Goal: Task Accomplishment & Management: Complete application form

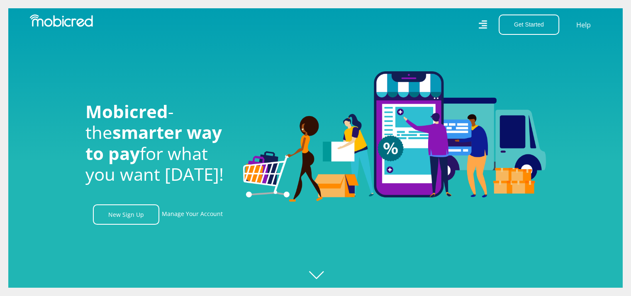
scroll to position [0, 1064]
click at [139, 217] on link "New Sign Up" at bounding box center [126, 215] width 66 height 20
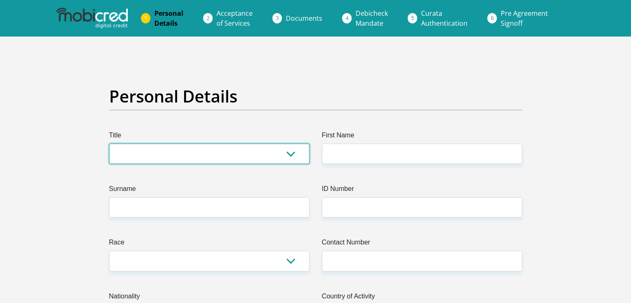
click at [154, 150] on select "Mr Ms Mrs Dr [PERSON_NAME]" at bounding box center [209, 154] width 200 height 20
select select "Mr"
click at [109, 144] on select "Mr Ms Mrs Dr [PERSON_NAME]" at bounding box center [209, 154] width 200 height 20
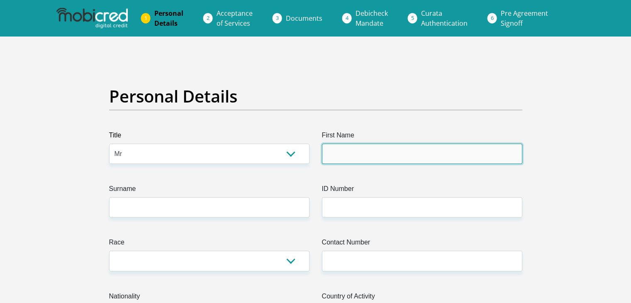
click at [401, 152] on input "First Name" at bounding box center [422, 154] width 200 height 20
type input "Thato"
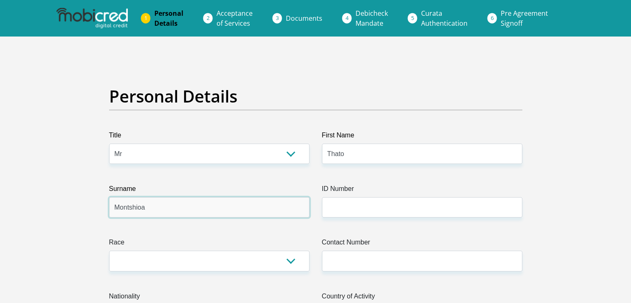
type input "Montshioa"
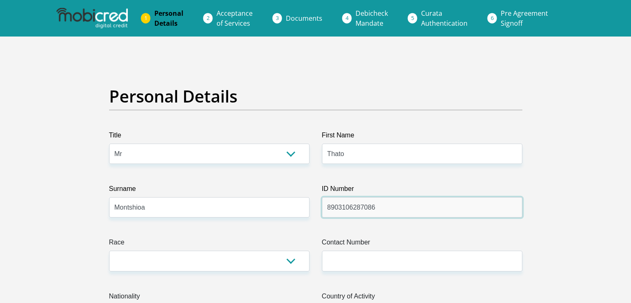
type input "8903106287086"
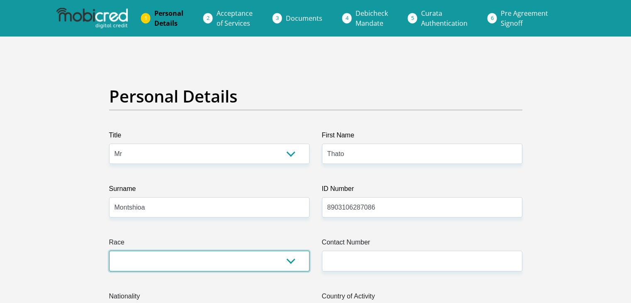
click at [284, 269] on select "Black Coloured Indian White Other" at bounding box center [209, 261] width 200 height 20
select select "1"
click at [109, 251] on select "Black Coloured Indian White Other" at bounding box center [209, 261] width 200 height 20
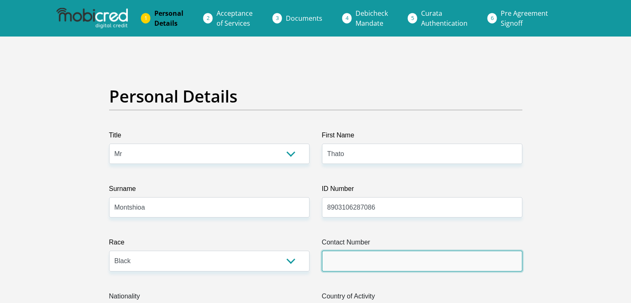
click at [340, 259] on input "Contact Number" at bounding box center [422, 261] width 200 height 20
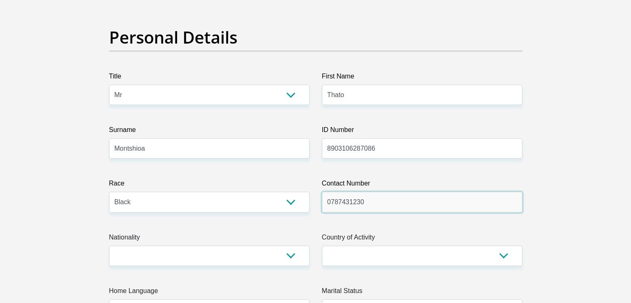
scroll to position [83, 0]
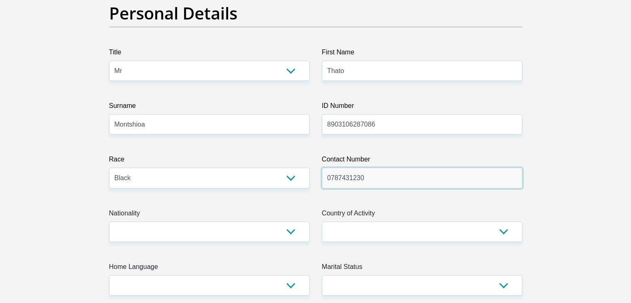
type input "0787431230"
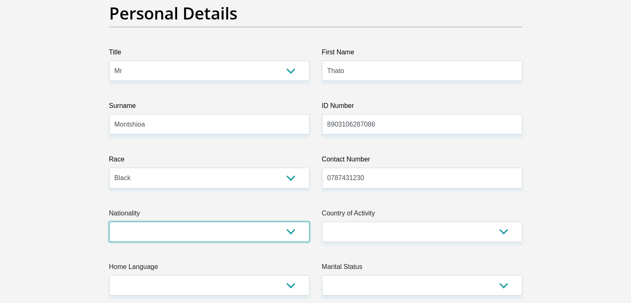
click at [292, 228] on select "[GEOGRAPHIC_DATA] [GEOGRAPHIC_DATA] [GEOGRAPHIC_DATA] [GEOGRAPHIC_DATA] [GEOGRA…" at bounding box center [209, 232] width 200 height 20
select select "ZAF"
click at [109, 222] on select "[GEOGRAPHIC_DATA] [GEOGRAPHIC_DATA] [GEOGRAPHIC_DATA] [GEOGRAPHIC_DATA] [GEOGRA…" at bounding box center [209, 232] width 200 height 20
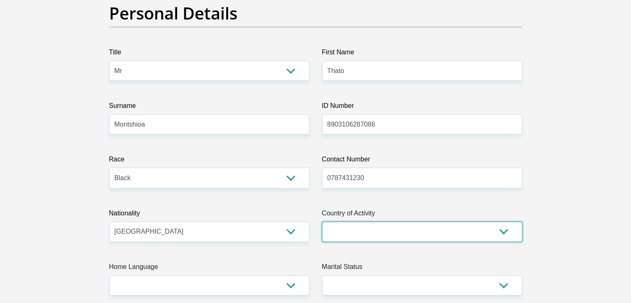
click at [364, 235] on select "[GEOGRAPHIC_DATA] [GEOGRAPHIC_DATA] [GEOGRAPHIC_DATA] [GEOGRAPHIC_DATA] [GEOGRA…" at bounding box center [422, 232] width 200 height 20
select select "ZAF"
click at [322, 222] on select "[GEOGRAPHIC_DATA] [GEOGRAPHIC_DATA] [GEOGRAPHIC_DATA] [GEOGRAPHIC_DATA] [GEOGRA…" at bounding box center [422, 232] width 200 height 20
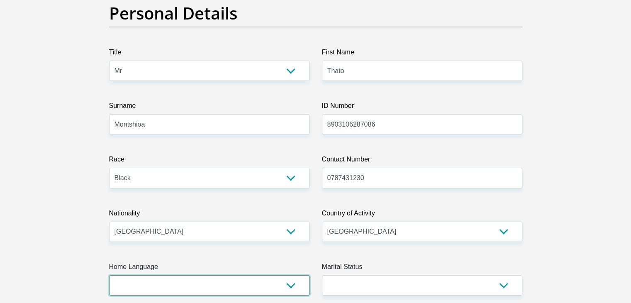
click at [132, 283] on select "Afrikaans English Sepedi South Ndebele Southern Sotho Swati Tsonga Tswana Venda…" at bounding box center [209, 285] width 200 height 20
select select "tsn"
click at [109, 275] on select "Afrikaans English Sepedi South Ndebele Southern Sotho Swati Tsonga Tswana Venda…" at bounding box center [209, 285] width 200 height 20
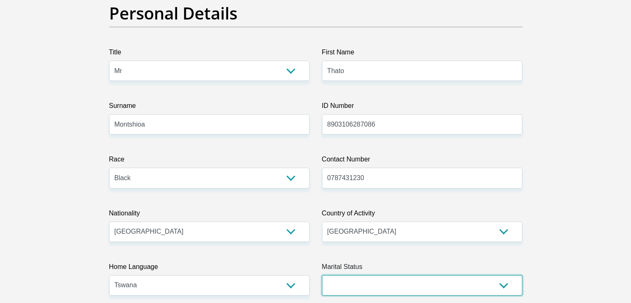
click at [347, 281] on select "Married ANC Single Divorced Widowed Married COP or Customary Law" at bounding box center [422, 285] width 200 height 20
select select "2"
click at [322, 275] on select "Married ANC Single Divorced Widowed Married COP or Customary Law" at bounding box center [422, 285] width 200 height 20
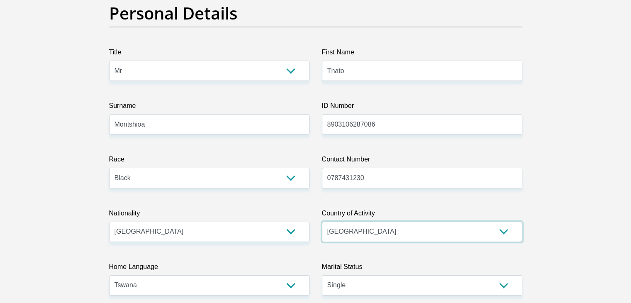
click at [342, 235] on select "[GEOGRAPHIC_DATA] [GEOGRAPHIC_DATA] [GEOGRAPHIC_DATA] [GEOGRAPHIC_DATA] [GEOGRA…" at bounding box center [422, 232] width 200 height 20
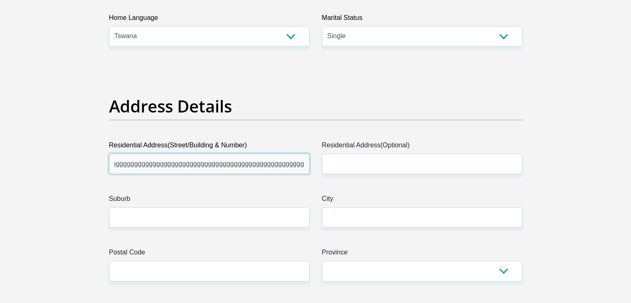
scroll to position [0, 2628]
type input "rrrrrrrrrrrrrrrrrrrrrrrrrrrrrrrrrrrrrrrrrrrrrrrrrrggggggggggggggggggggggggggggg…"
